Goal: Task Accomplishment & Management: Manage account settings

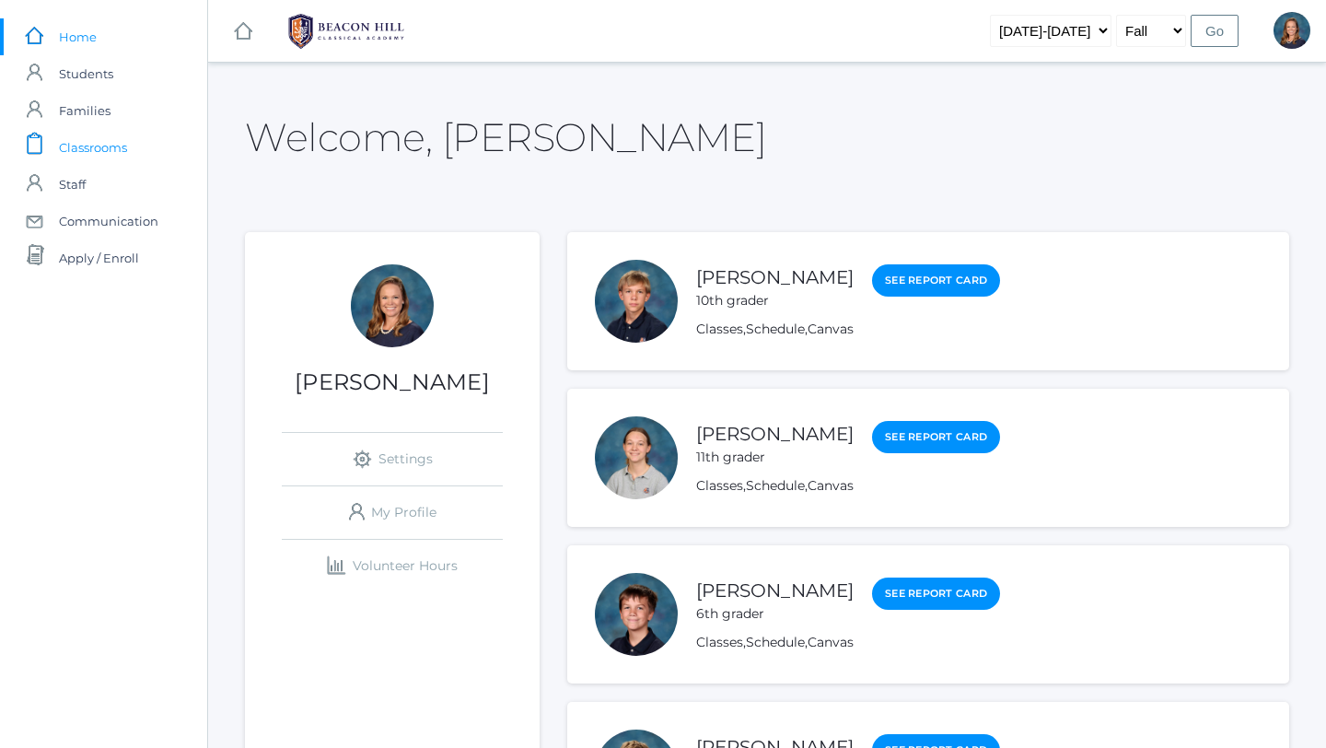
click at [111, 146] on span "Classrooms" at bounding box center [93, 147] width 68 height 37
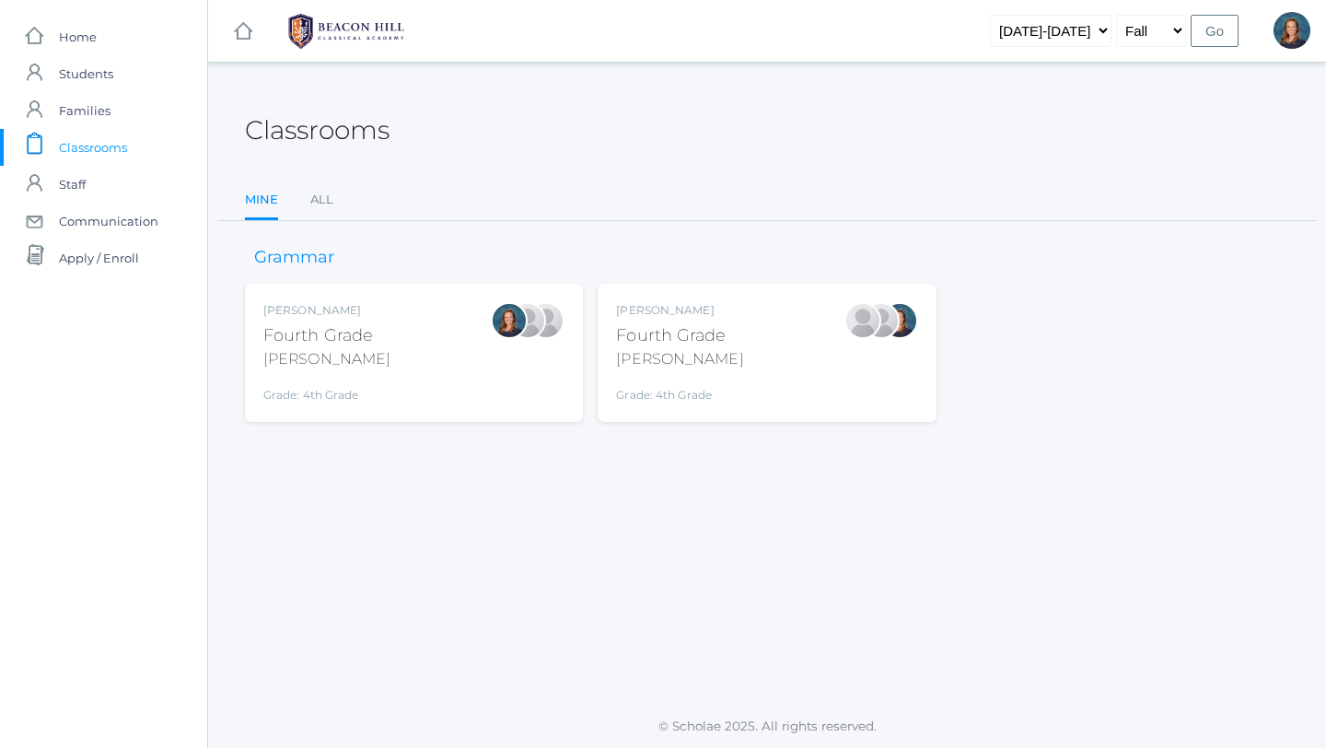
click at [632, 310] on div "[PERSON_NAME]" at bounding box center [679, 310] width 127 height 17
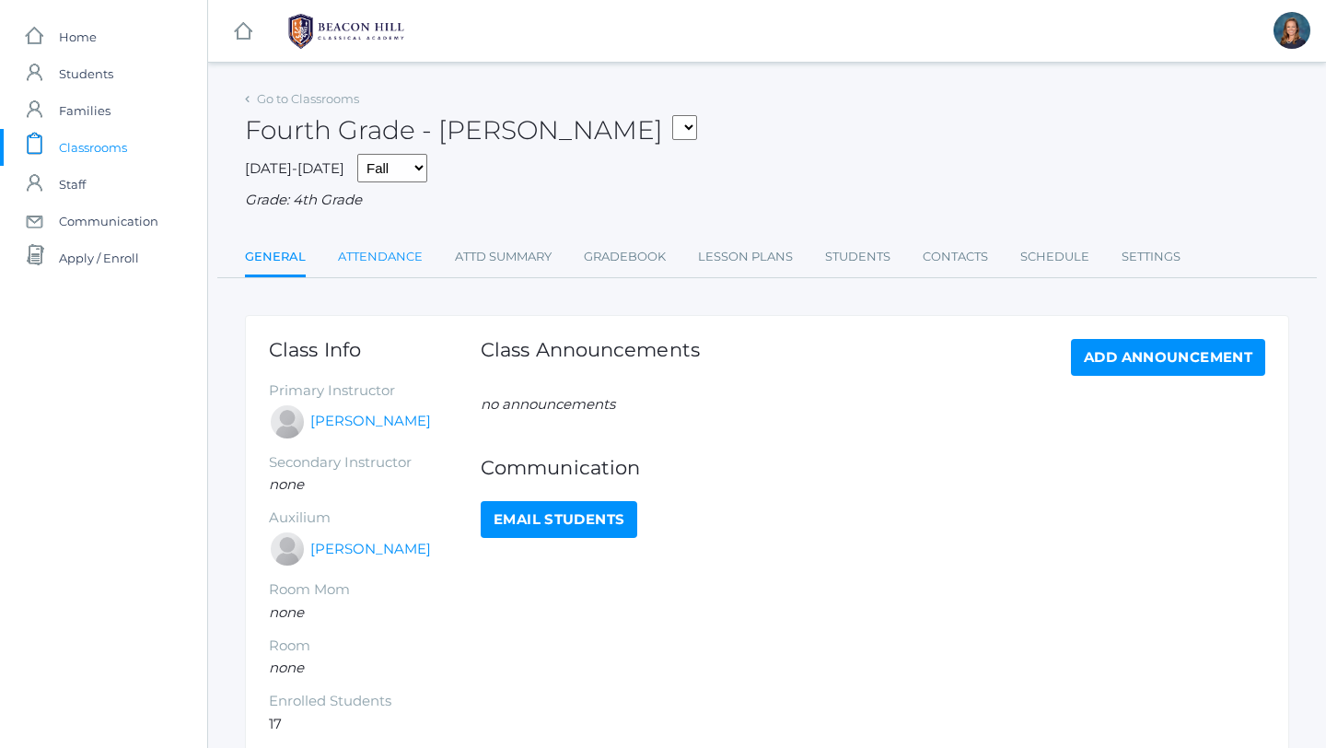
click at [401, 260] on link "Attendance" at bounding box center [380, 257] width 85 height 37
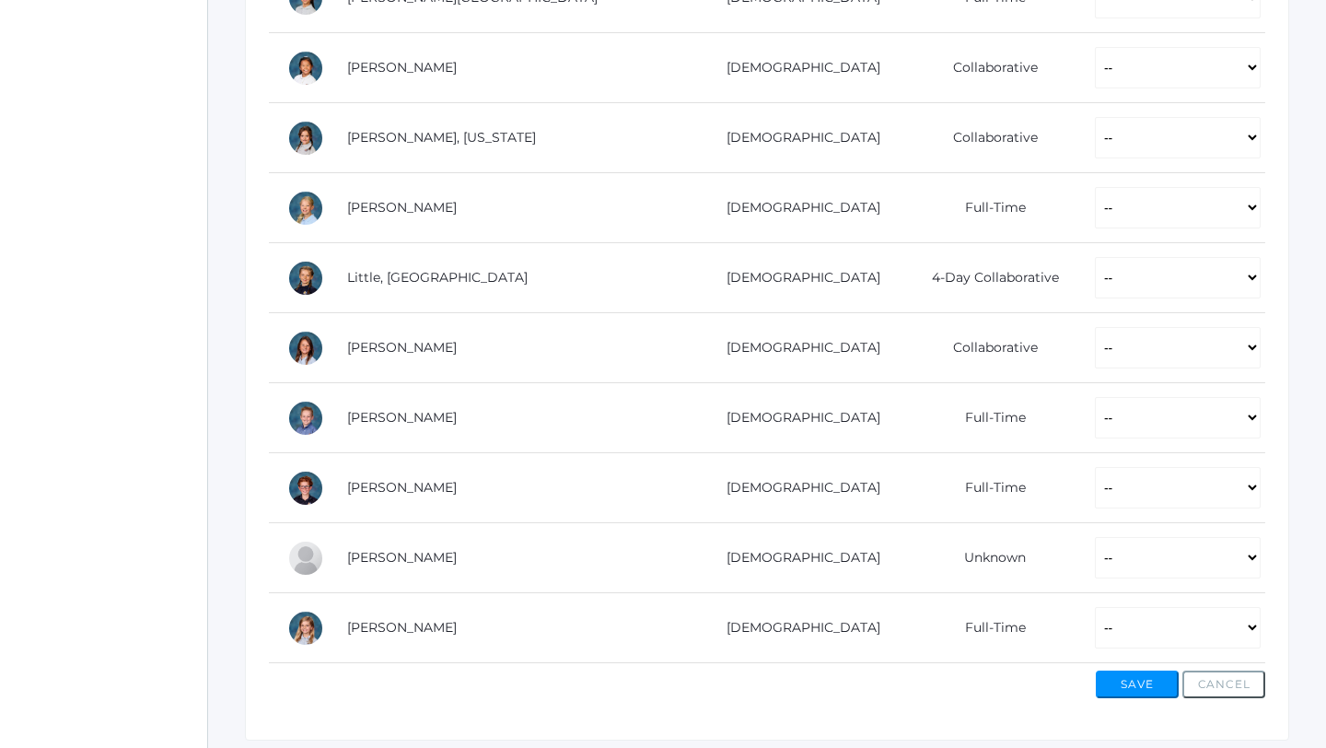
scroll to position [989, 0]
